Goal: Transaction & Acquisition: Purchase product/service

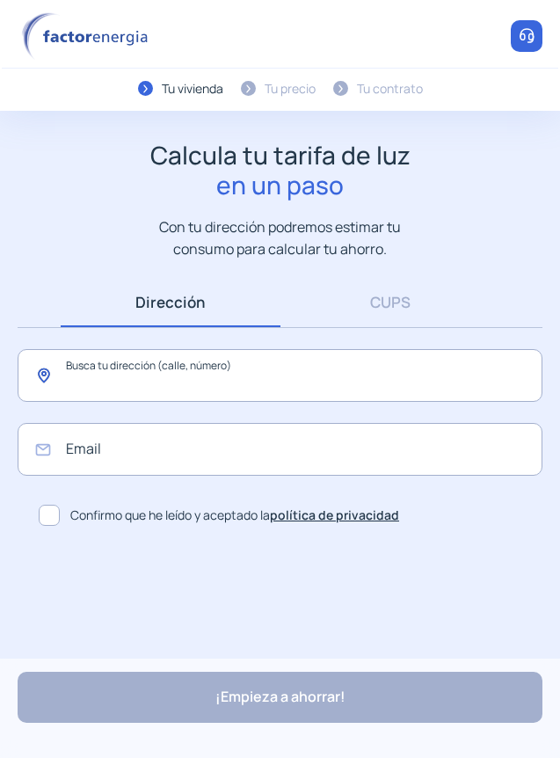
click at [302, 372] on input "text" at bounding box center [280, 375] width 525 height 53
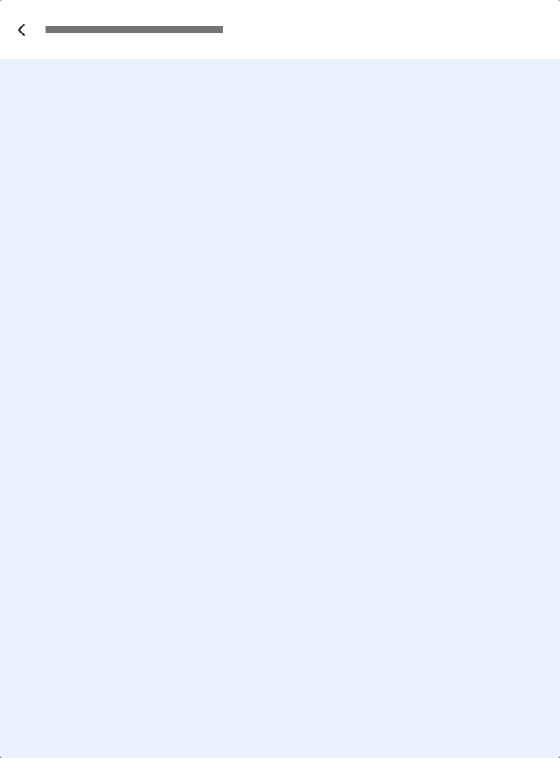
click at [25, 21] on div at bounding box center [280, 29] width 560 height 59
click at [18, 23] on icon at bounding box center [22, 30] width 18 height 18
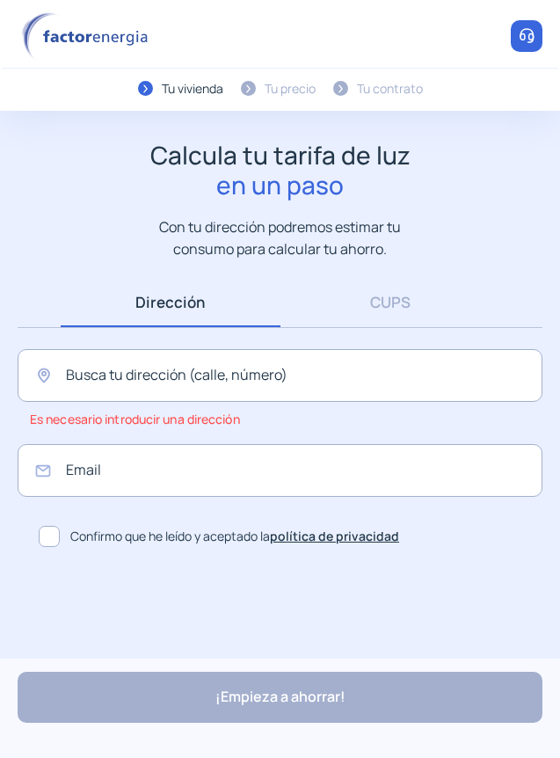
click at [270, 86] on div "Tu precio" at bounding box center [290, 88] width 51 height 19
click at [249, 89] on div at bounding box center [247, 88] width 9 height 9
click at [374, 331] on div "Buscar dirección Dirección Introducir CUPS CUPS Busca tu dirección (calle, núme…" at bounding box center [280, 415] width 560 height 277
click at [381, 304] on link "CUPS" at bounding box center [390, 302] width 220 height 50
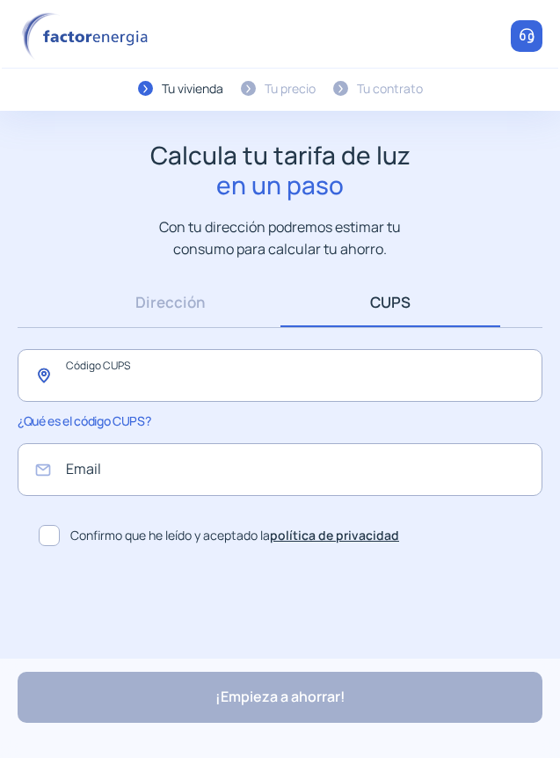
click at [258, 396] on input "text" at bounding box center [280, 375] width 525 height 53
click at [149, 465] on input "email" at bounding box center [280, 469] width 525 height 53
click at [175, 472] on input "email" at bounding box center [280, 469] width 525 height 53
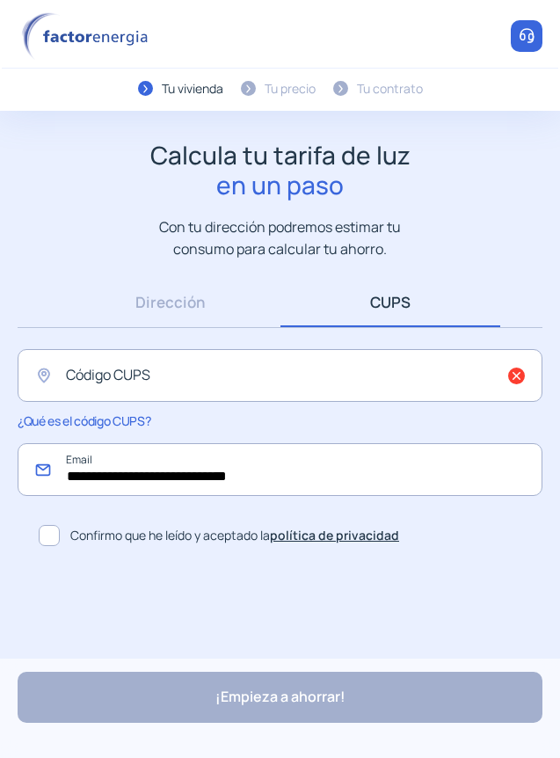
type input "**********"
click at [229, 397] on input "text" at bounding box center [280, 375] width 525 height 53
click at [141, 375] on input "text" at bounding box center [280, 375] width 525 height 53
paste input "**********"
type input "**********"
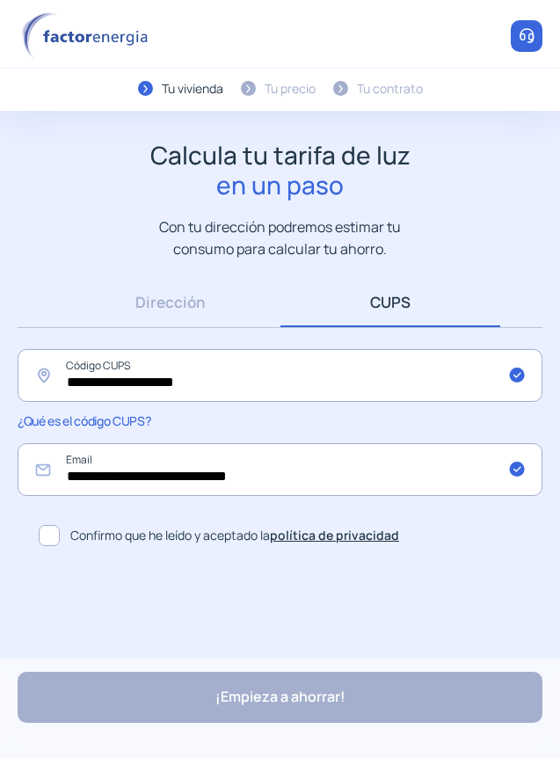
click at [98, 539] on span "Confirmo que he leído y aceptado la política de privacidad" at bounding box center [234, 535] width 329 height 19
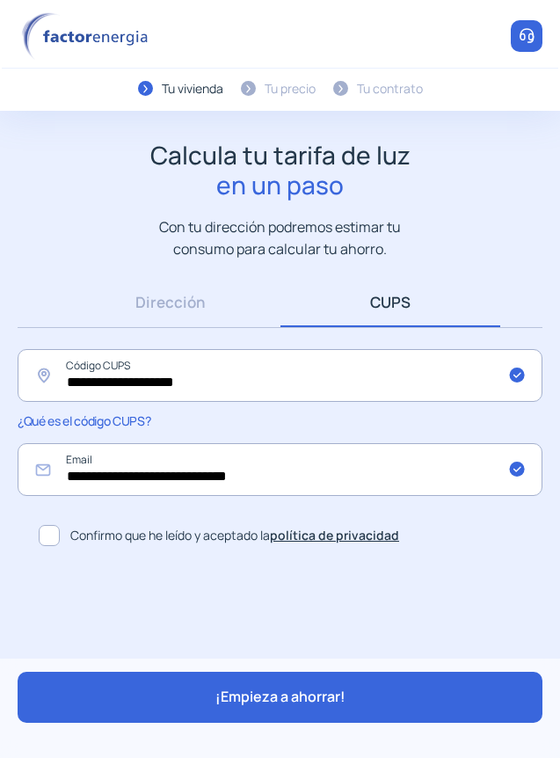
click at [149, 688] on div "¡Empieza a ahorrar!" at bounding box center [280, 696] width 525 height 51
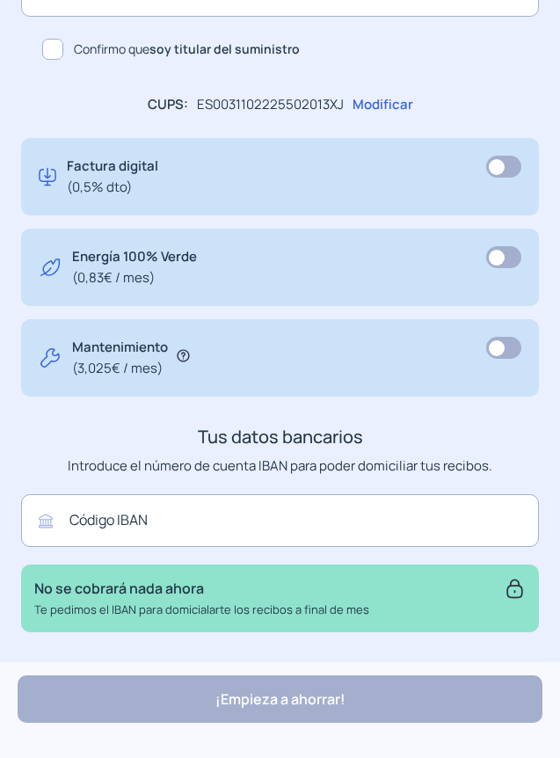
scroll to position [1056, 0]
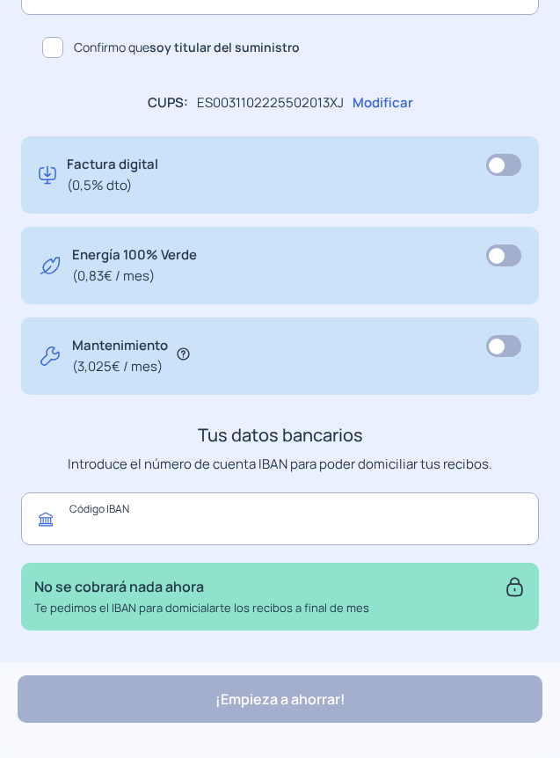
click at [165, 507] on input "text" at bounding box center [280, 518] width 518 height 53
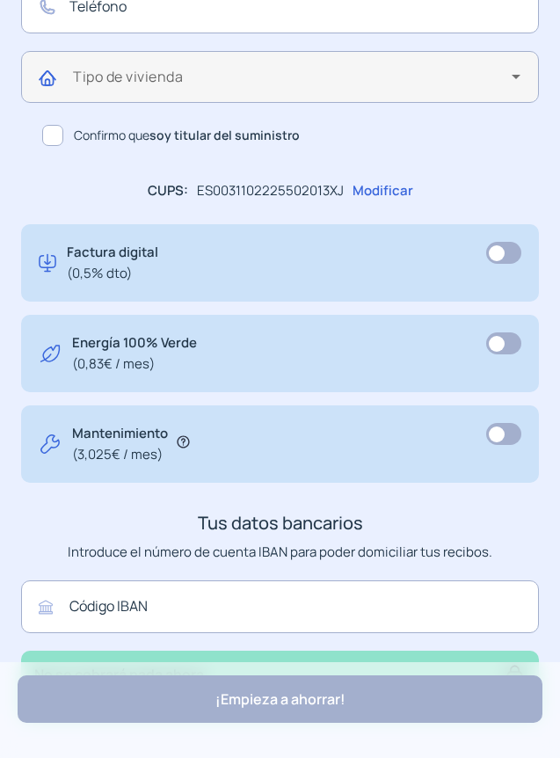
click at [108, 95] on mat-select at bounding box center [296, 84] width 447 height 22
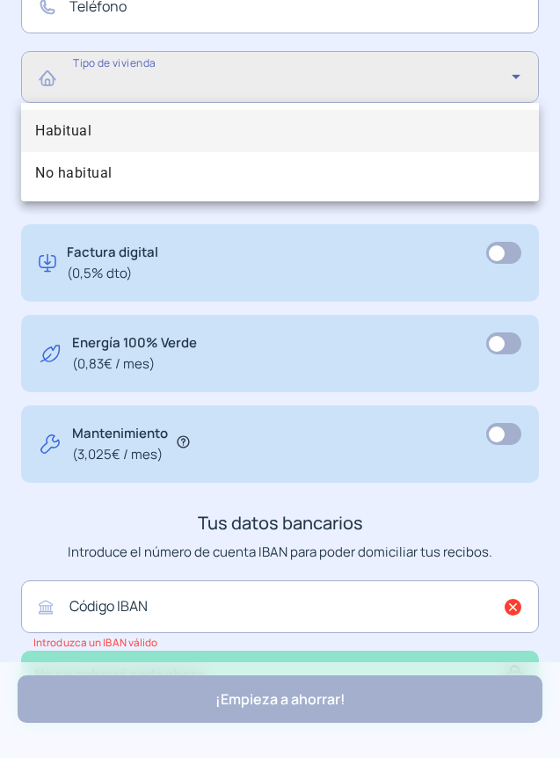
click at [108, 95] on div at bounding box center [280, 379] width 560 height 758
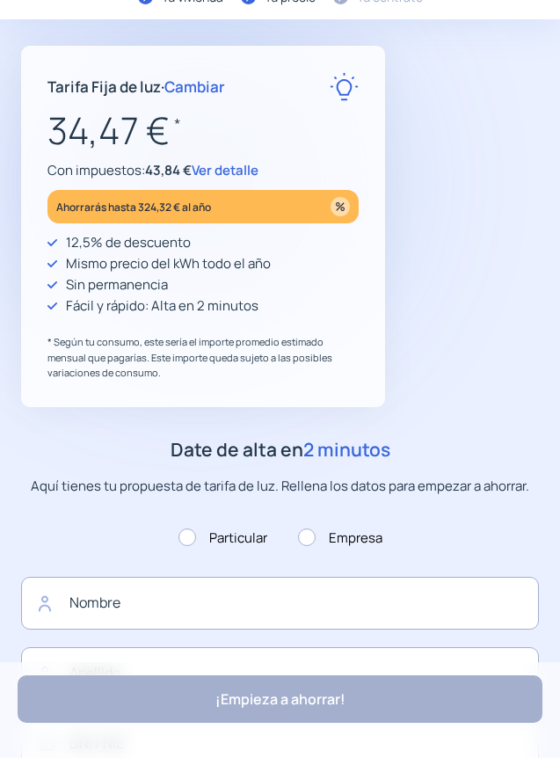
scroll to position [90, 0]
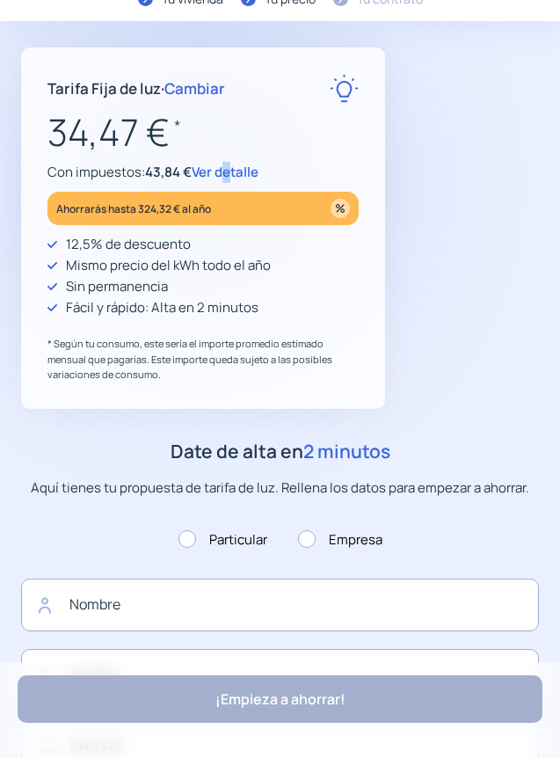
click at [229, 167] on span "Ver detalle" at bounding box center [225, 172] width 67 height 18
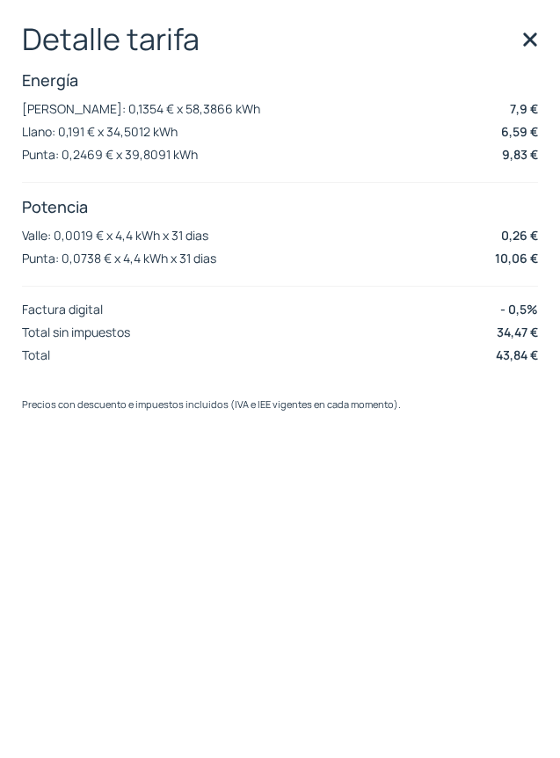
click at [345, 283] on div "Detalle tarifa Energía [PERSON_NAME]: 0,1354 € x 58,3866 kWh 7,9 € Llano: 0,191…" at bounding box center [280, 195] width 516 height 346
click at [539, 46] on img at bounding box center [530, 39] width 26 height 26
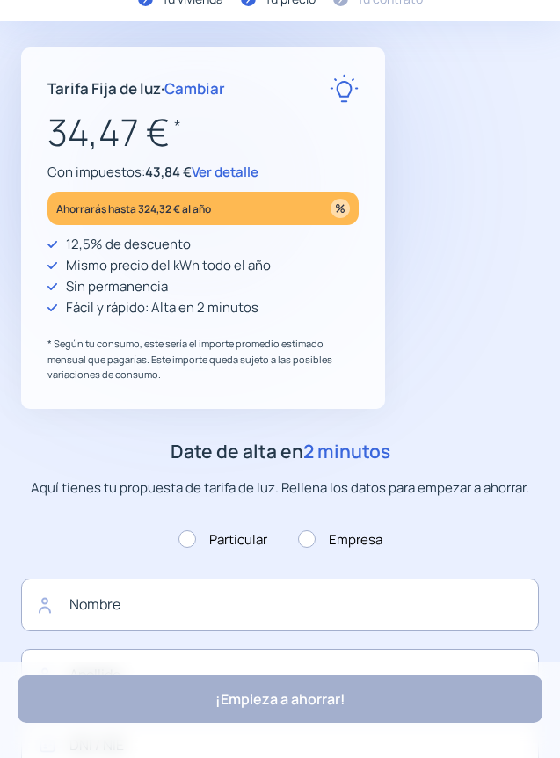
click at [246, 173] on span "Ver detalle" at bounding box center [225, 172] width 67 height 18
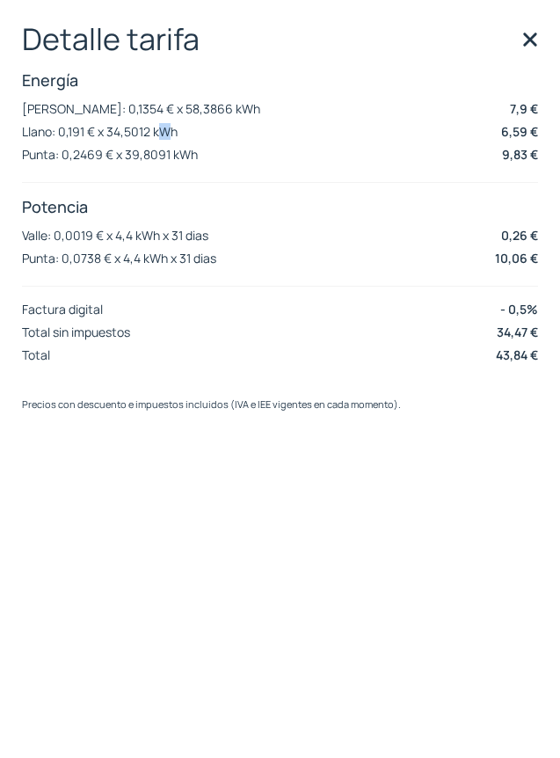
click at [221, 99] on div "Energía [PERSON_NAME]: 0,1354 € x 58,3866 kWh 7,9 € Llano: 0,191 € x 34,5012 kW…" at bounding box center [280, 118] width 516 height 98
drag, startPoint x: 557, startPoint y: 24, endPoint x: 530, endPoint y: 29, distance: 27.8
click at [551, 24] on div "Detalle tarifa Energía [PERSON_NAME]: 0,1354 € x 58,3866 kWh 7,9 € Llano: 0,191…" at bounding box center [280, 379] width 560 height 758
click at [530, 29] on img at bounding box center [530, 39] width 26 height 26
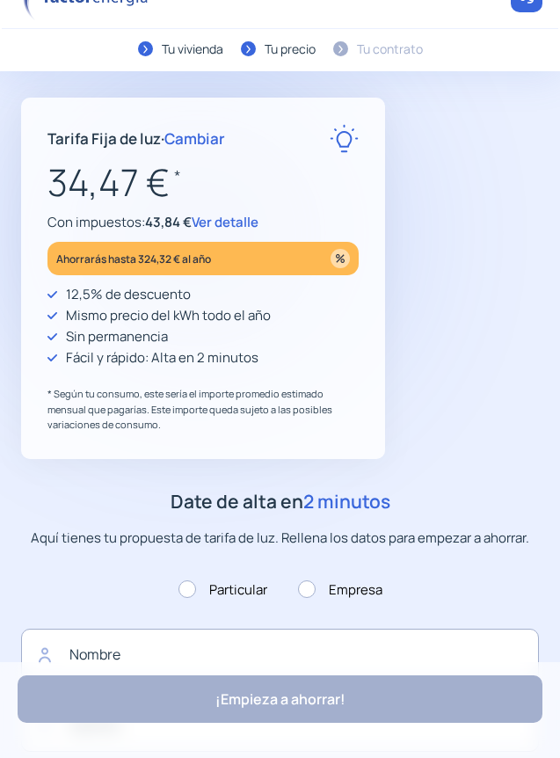
scroll to position [0, 0]
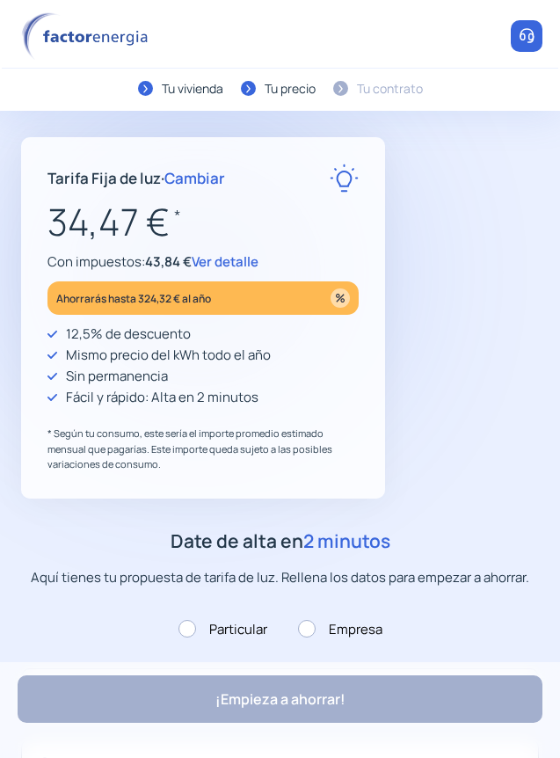
click at [246, 91] on div at bounding box center [247, 88] width 9 height 9
